Goal: Information Seeking & Learning: Compare options

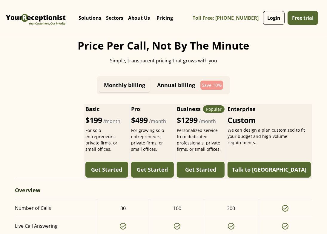
scroll to position [1559, 0]
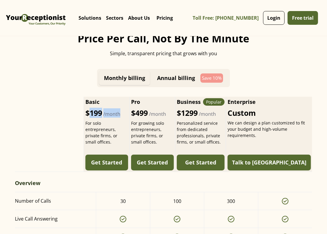
drag, startPoint x: 100, startPoint y: 104, endPoint x: 135, endPoint y: 105, distance: 34.6
click at [128, 108] on div "$199 /month" at bounding box center [106, 112] width 43 height 9
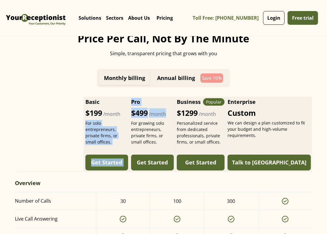
drag, startPoint x: 194, startPoint y: 104, endPoint x: 147, endPoint y: 104, distance: 46.9
click at [147, 104] on div "Basic $199 /month For solo entrepreneurs, private firms, or small offices. Get …" at bounding box center [163, 134] width 297 height 75
click at [161, 108] on div "$499 /month" at bounding box center [152, 112] width 43 height 9
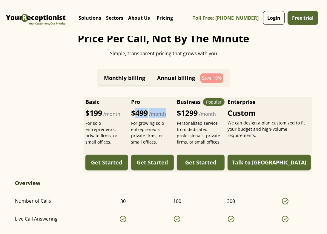
drag, startPoint x: 188, startPoint y: 105, endPoint x: 165, endPoint y: 105, distance: 23.3
click at [158, 108] on div "$499 /month" at bounding box center [152, 112] width 43 height 9
click at [219, 108] on div "$1299 /month" at bounding box center [201, 112] width 48 height 9
drag, startPoint x: 206, startPoint y: 104, endPoint x: 247, endPoint y: 104, distance: 41.2
click at [224, 108] on div "$1299 /month" at bounding box center [201, 112] width 48 height 9
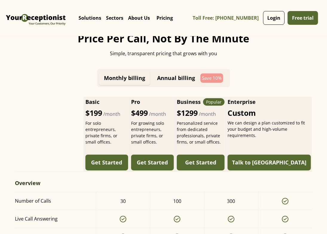
click at [224, 120] on div "Personalized service from dedicated professionals, private firms, or small offi…" at bounding box center [201, 132] width 48 height 25
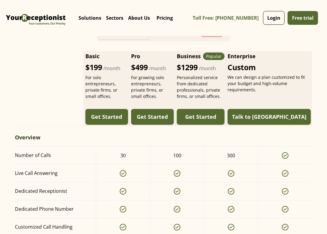
scroll to position [1619, 0]
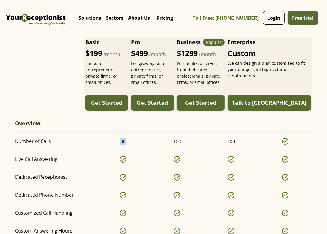
drag, startPoint x: 129, startPoint y: 132, endPoint x: 115, endPoint y: 132, distance: 13.7
click at [115, 133] on div "30" at bounding box center [123, 142] width 54 height 18
click at [126, 137] on div "30" at bounding box center [123, 142] width 54 height 18
drag, startPoint x: 127, startPoint y: 132, endPoint x: 119, endPoint y: 131, distance: 8.7
click at [119, 133] on div "30" at bounding box center [123, 142] width 54 height 18
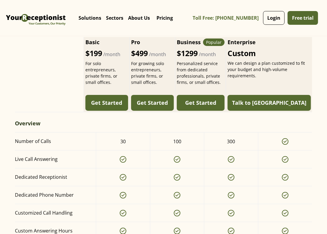
click at [164, 135] on div "100" at bounding box center [177, 142] width 54 height 18
click at [172, 133] on div "100" at bounding box center [177, 142] width 54 height 18
drag, startPoint x: 186, startPoint y: 133, endPoint x: 176, endPoint y: 131, distance: 9.8
click at [174, 133] on div "100" at bounding box center [177, 142] width 54 height 18
click at [224, 49] on div "$1299 /month" at bounding box center [201, 53] width 48 height 9
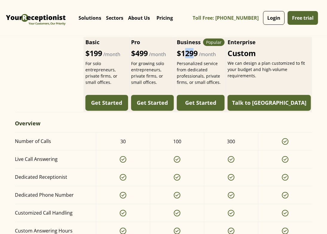
drag, startPoint x: 226, startPoint y: 49, endPoint x: 240, endPoint y: 72, distance: 27.3
click at [224, 50] on div "Business Popular $1299 /month Personalized service from dedicated professionals…" at bounding box center [201, 61] width 48 height 47
drag, startPoint x: 242, startPoint y: 133, endPoint x: 224, endPoint y: 132, distance: 17.9
click at [224, 133] on div "300" at bounding box center [231, 142] width 54 height 18
click at [230, 138] on div "300" at bounding box center [231, 141] width 8 height 7
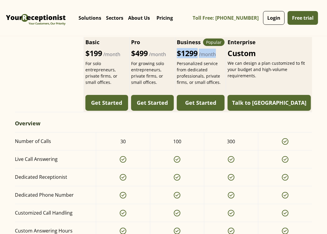
drag, startPoint x: 246, startPoint y: 46, endPoint x: 207, endPoint y: 45, distance: 39.1
click at [207, 49] on div "$1299 /month" at bounding box center [201, 53] width 48 height 9
click at [225, 133] on div "300" at bounding box center [231, 142] width 54 height 18
click at [227, 133] on div "300" at bounding box center [231, 142] width 54 height 18
click at [226, 133] on div "300" at bounding box center [231, 142] width 54 height 18
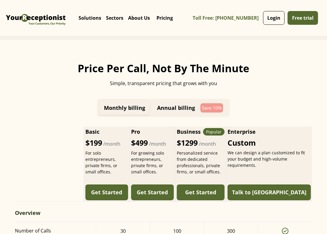
scroll to position [1530, 0]
